Goal: Transaction & Acquisition: Purchase product/service

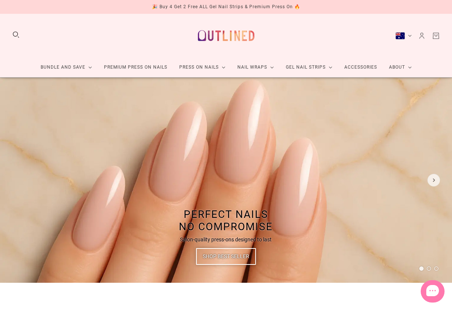
scroll to position [29, 0]
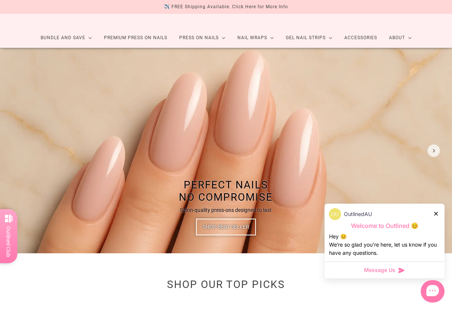
click at [118, 42] on link "Premium Press On Nails" at bounding box center [135, 38] width 75 height 20
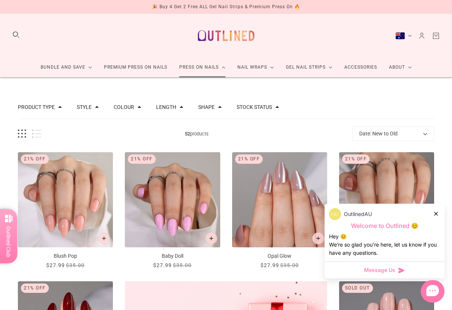
click at [197, 61] on link "Press On Nails" at bounding box center [202, 67] width 58 height 20
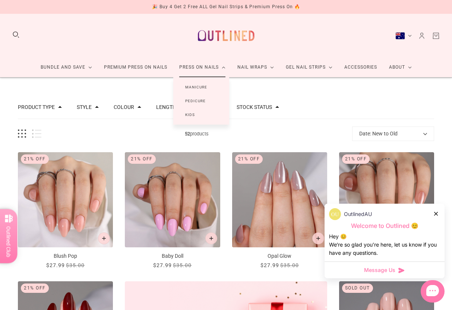
scroll to position [3, 0]
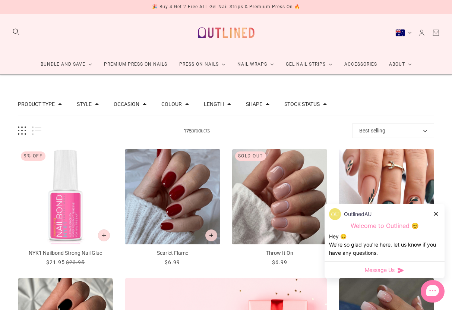
scroll to position [3, 0]
click at [25, 129] on button "Grid view" at bounding box center [22, 130] width 8 height 9
click at [24, 130] on button "Grid view" at bounding box center [22, 130] width 8 height 9
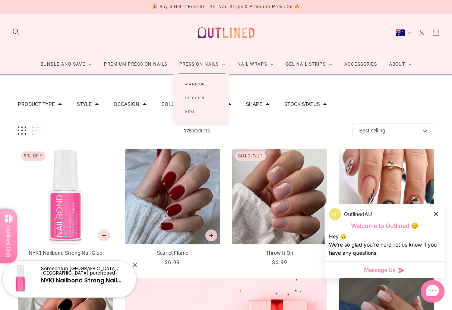
click at [188, 84] on link "Manicure" at bounding box center [196, 84] width 46 height 14
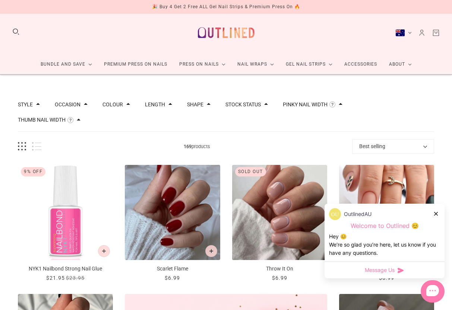
scroll to position [3, 0]
click at [58, 120] on button "Thumb Nail Width" at bounding box center [42, 119] width 48 height 5
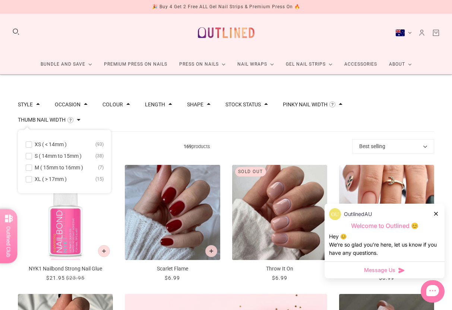
click at [31, 181] on span at bounding box center [29, 179] width 6 height 6
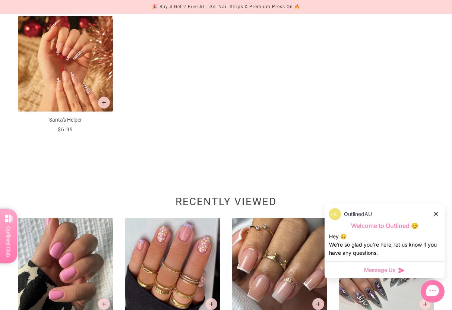
scroll to position [515, 0]
